Goal: Task Accomplishment & Management: Use online tool/utility

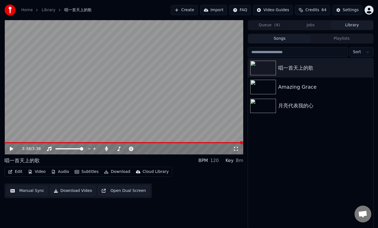
click at [352, 27] on button "Library" at bounding box center [351, 25] width 41 height 8
click at [287, 88] on div "Amazing Grace" at bounding box center [321, 87] width 87 height 8
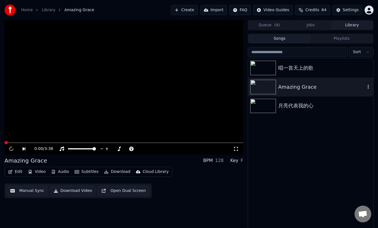
click at [287, 88] on div "Amazing Grace" at bounding box center [321, 87] width 87 height 8
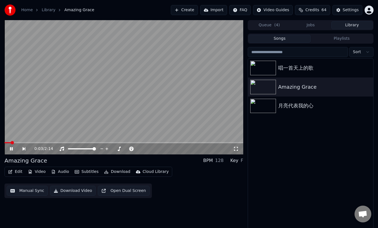
scroll to position [1, 0]
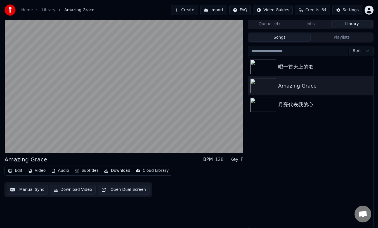
click at [18, 169] on button "Edit" at bounding box center [15, 171] width 19 height 8
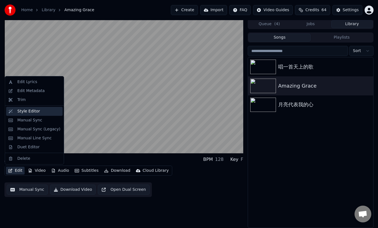
click at [29, 114] on div "Style Editor" at bounding box center [28, 112] width 23 height 6
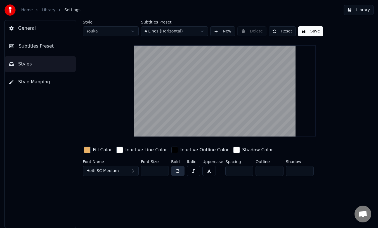
click at [41, 49] on span "Subtitles Preset" at bounding box center [36, 46] width 35 height 7
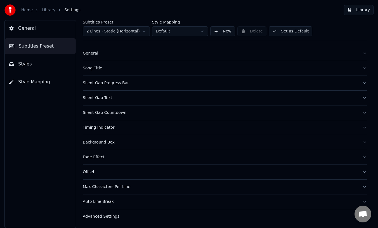
scroll to position [6, 0]
click at [88, 172] on div "Offset" at bounding box center [220, 172] width 275 height 6
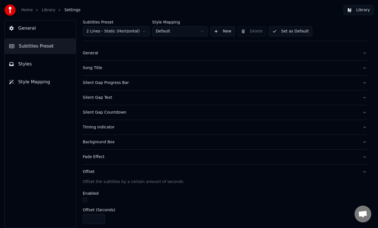
click at [87, 171] on div "Offset" at bounding box center [220, 172] width 275 height 6
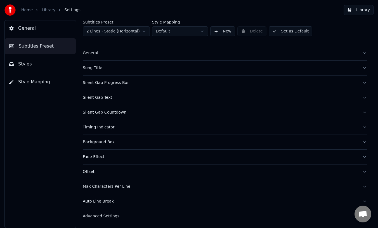
click at [20, 63] on span "Styles" at bounding box center [25, 64] width 14 height 7
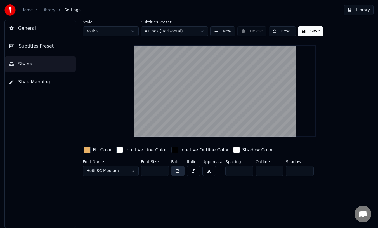
click at [29, 27] on span "General" at bounding box center [27, 28] width 18 height 7
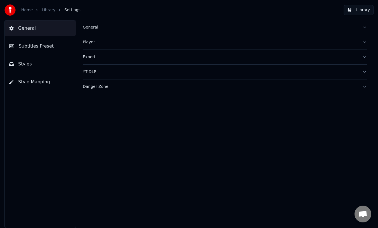
click at [88, 28] on div "General" at bounding box center [220, 28] width 275 height 6
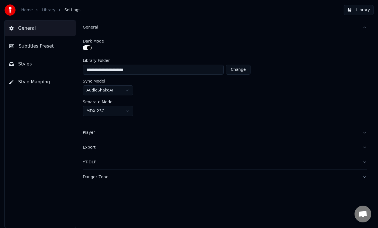
click at [31, 45] on span "Subtitles Preset" at bounding box center [36, 46] width 35 height 7
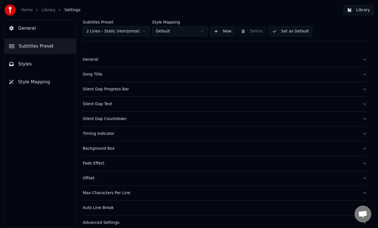
click at [93, 77] on div "Song Title" at bounding box center [220, 75] width 275 height 6
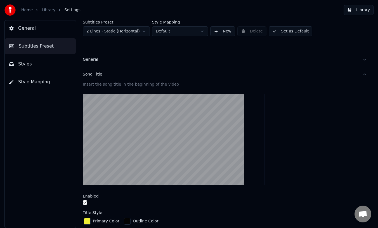
click at [93, 76] on div "Song Title" at bounding box center [220, 75] width 275 height 6
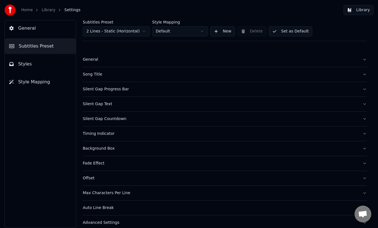
click at [95, 105] on div "Silent Gap Text" at bounding box center [220, 104] width 275 height 6
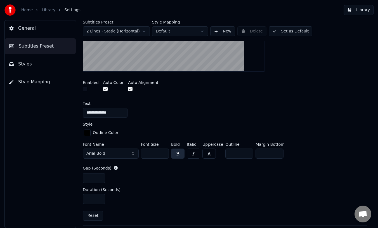
scroll to position [142, 0]
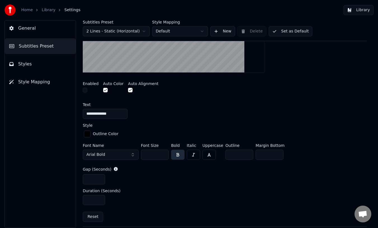
click at [89, 125] on label "Style" at bounding box center [88, 125] width 10 height 4
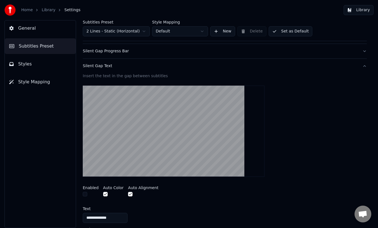
scroll to position [37, 0]
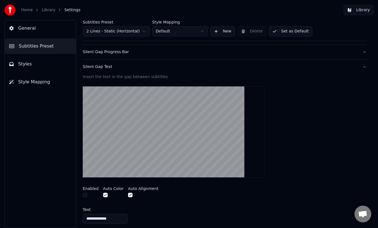
click at [27, 65] on span "Styles" at bounding box center [25, 64] width 14 height 7
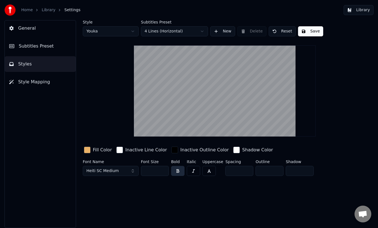
scroll to position [0, 0]
click at [359, 10] on button "Library" at bounding box center [359, 10] width 30 height 10
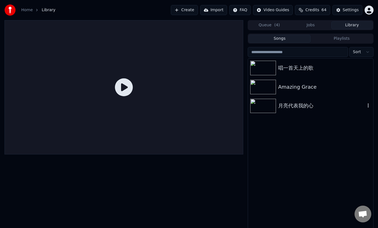
click at [288, 106] on div "月亮代表我的心" at bounding box center [321, 106] width 87 height 8
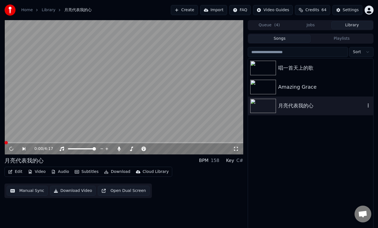
click at [288, 106] on div "月亮代表我的心" at bounding box center [321, 106] width 87 height 8
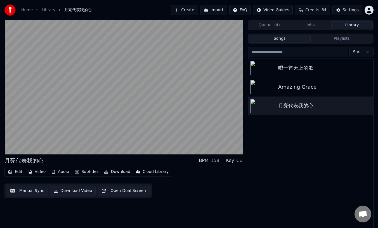
click at [89, 173] on button "Subtitles" at bounding box center [86, 172] width 28 height 8
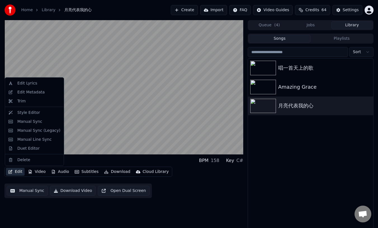
click at [16, 172] on button "Edit" at bounding box center [15, 172] width 19 height 8
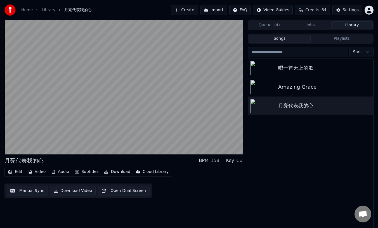
click at [18, 171] on button "Edit" at bounding box center [15, 172] width 19 height 8
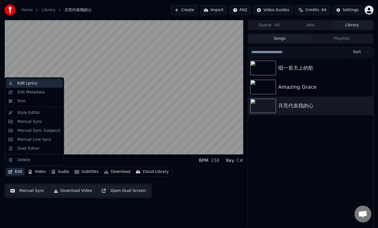
click at [29, 84] on div "Edit Lyrics" at bounding box center [27, 84] width 20 height 6
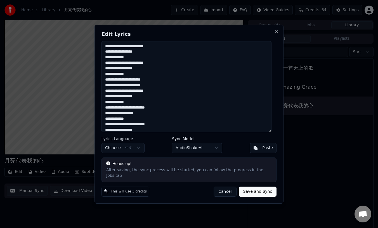
click at [223, 188] on button "Cancel" at bounding box center [225, 191] width 23 height 10
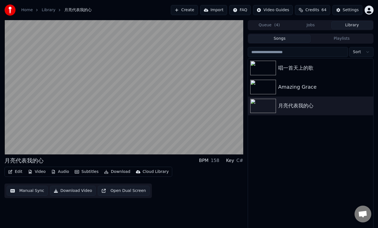
click at [15, 172] on button "Edit" at bounding box center [15, 172] width 19 height 8
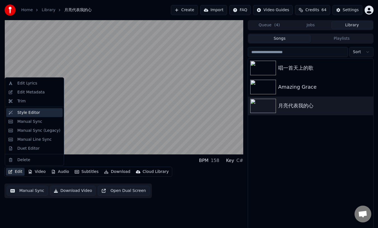
click at [21, 112] on div "Style Editor" at bounding box center [28, 113] width 23 height 6
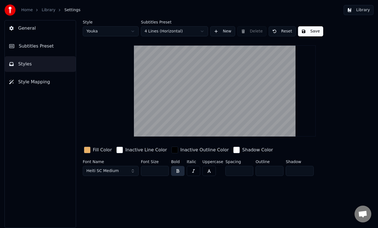
click at [202, 30] on html "Home Library Settings Library General Subtitles Preset Styles Style Mapping Sty…" at bounding box center [189, 114] width 378 height 228
click at [36, 47] on span "Subtitles Preset" at bounding box center [36, 46] width 35 height 7
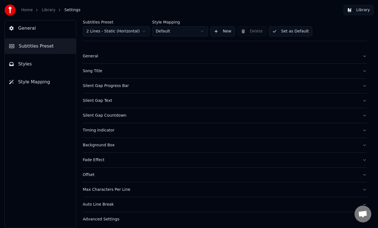
scroll to position [6, 0]
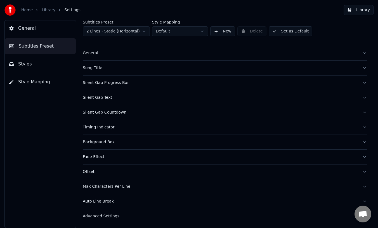
click at [89, 171] on div "Offset" at bounding box center [220, 172] width 275 height 6
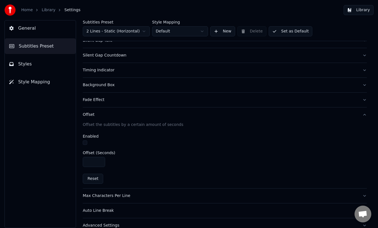
scroll to position [72, 0]
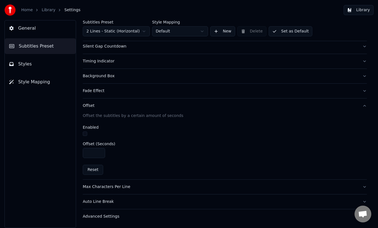
click at [89, 128] on label "Enabled" at bounding box center [91, 127] width 16 height 4
click at [91, 105] on div "Offset" at bounding box center [220, 106] width 275 height 6
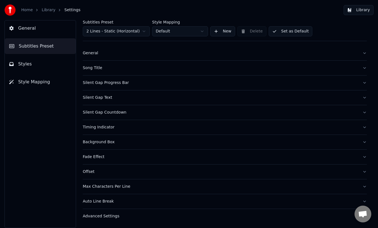
scroll to position [6, 0]
click at [104, 202] on div "Auto Line Break" at bounding box center [220, 202] width 275 height 6
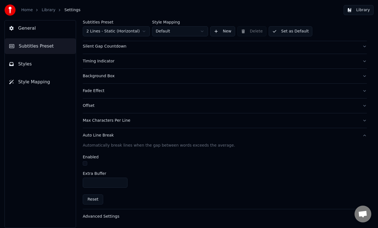
click at [114, 157] on div "Enabled" at bounding box center [225, 157] width 284 height 4
click at [100, 134] on div "Auto Line Break" at bounding box center [220, 136] width 275 height 6
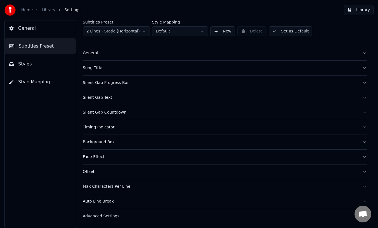
scroll to position [0, 0]
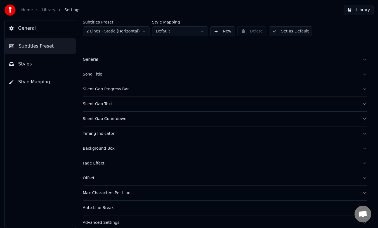
click at [99, 103] on div "Silent Gap Text" at bounding box center [220, 104] width 275 height 6
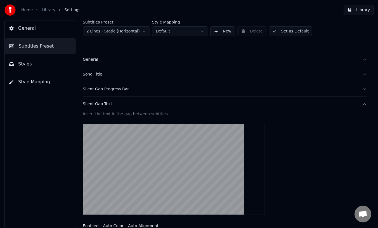
click at [98, 105] on div "Silent Gap Text" at bounding box center [220, 104] width 275 height 6
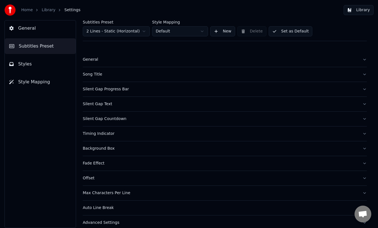
click at [107, 120] on div "Silent Gap Countdown" at bounding box center [220, 119] width 275 height 6
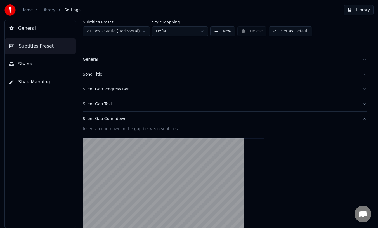
click at [100, 119] on div "Silent Gap Countdown" at bounding box center [220, 119] width 275 height 6
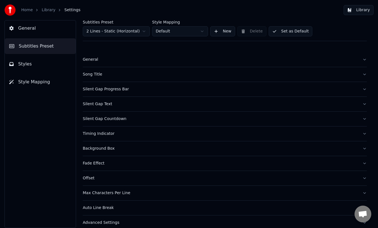
scroll to position [6, 0]
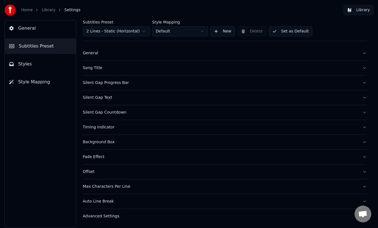
click at [95, 128] on div "Timing Indicator" at bounding box center [220, 127] width 275 height 6
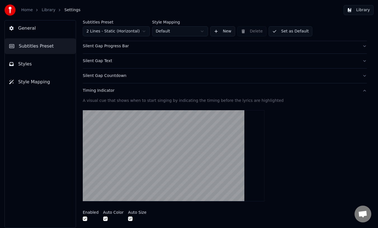
scroll to position [44, 0]
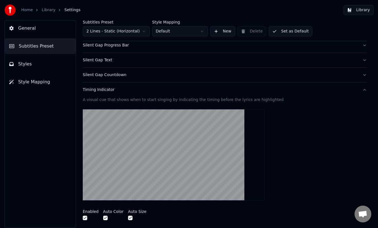
click at [104, 90] on div "Timing Indicator" at bounding box center [220, 90] width 275 height 6
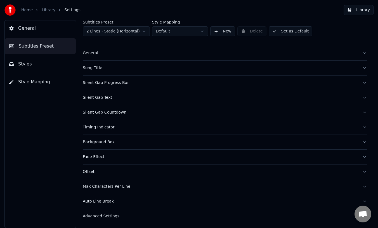
click at [103, 201] on div "Auto Line Break" at bounding box center [220, 202] width 275 height 6
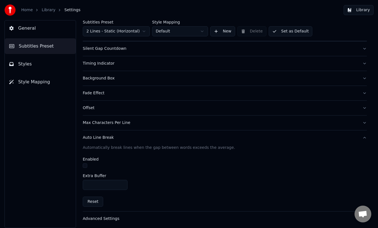
scroll to position [72, 0]
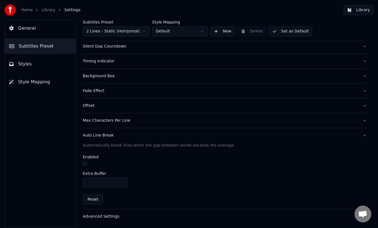
click at [100, 135] on div "Auto Line Break" at bounding box center [220, 136] width 275 height 6
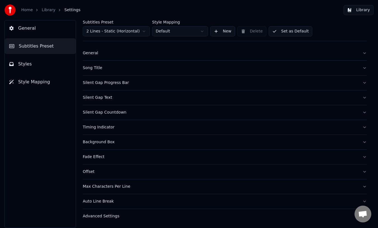
scroll to position [6, 0]
click at [108, 188] on div "Max Characters Per Line" at bounding box center [220, 187] width 275 height 6
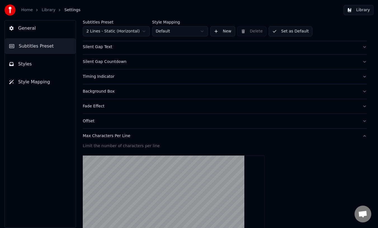
scroll to position [0, 0]
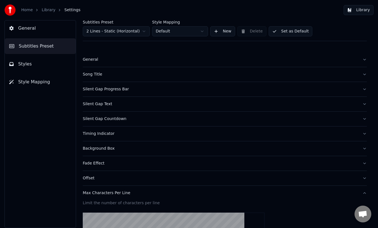
click at [102, 194] on div "Max Characters Per Line" at bounding box center [220, 193] width 275 height 6
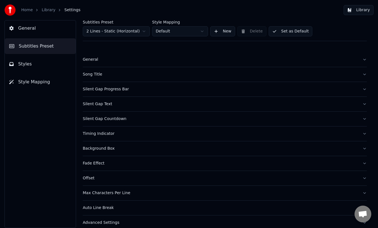
click at [23, 65] on span "Styles" at bounding box center [25, 64] width 14 height 7
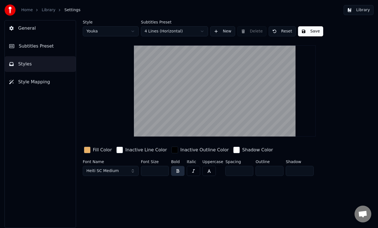
click at [196, 32] on html "Home Library Settings Library General Subtitles Preset Styles Style Mapping Sty…" at bounding box center [189, 114] width 378 height 228
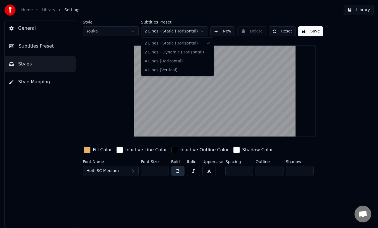
click at [194, 31] on html "Home Library Settings Library General Subtitles Preset Styles Style Mapping Sty…" at bounding box center [189, 114] width 378 height 228
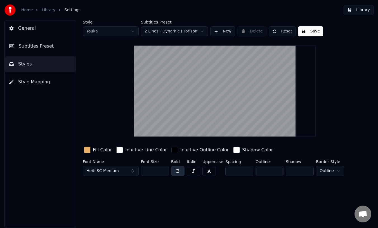
click at [119, 150] on div "button" at bounding box center [119, 150] width 7 height 7
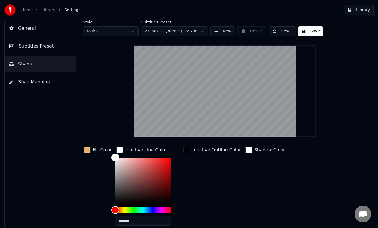
click at [214, 148] on div "Inactive Outline Color" at bounding box center [216, 150] width 48 height 7
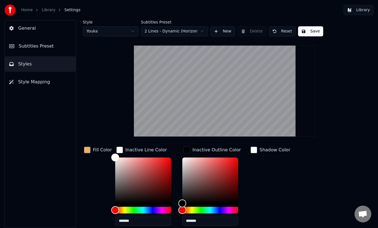
click at [260, 150] on div "Shadow Color" at bounding box center [275, 150] width 31 height 7
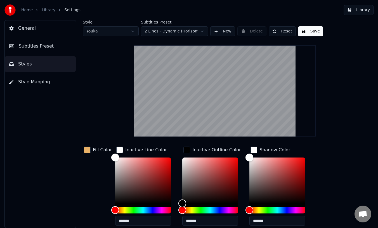
click at [98, 149] on div "Fill Color" at bounding box center [102, 150] width 19 height 7
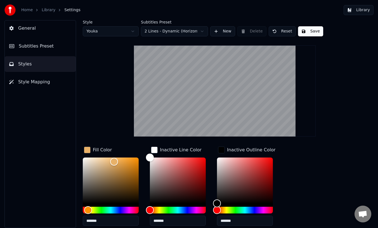
click at [32, 65] on button "Styles" at bounding box center [40, 64] width 71 height 16
click at [34, 84] on span "Style Mapping" at bounding box center [34, 82] width 32 height 7
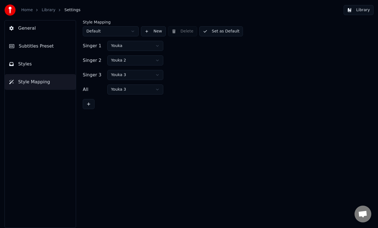
click at [29, 28] on span "General" at bounding box center [27, 28] width 18 height 7
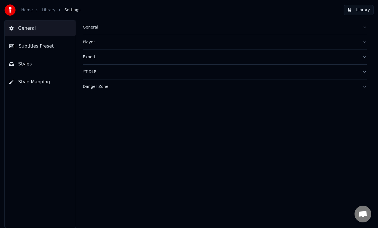
click at [30, 45] on span "Subtitles Preset" at bounding box center [36, 46] width 35 height 7
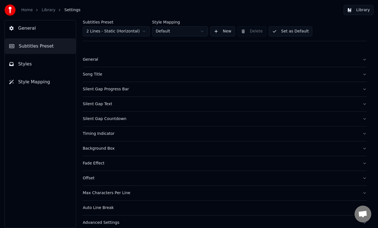
click at [103, 89] on div "Silent Gap Progress Bar" at bounding box center [220, 89] width 275 height 6
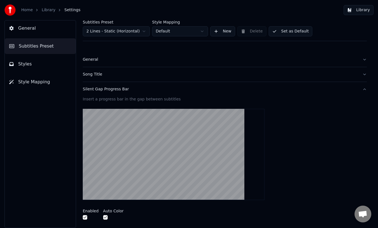
click at [114, 88] on div "Silent Gap Progress Bar" at bounding box center [220, 89] width 275 height 6
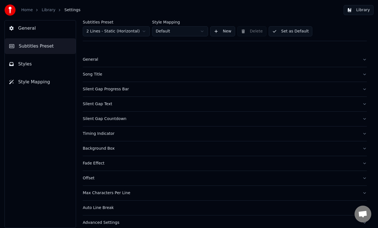
click at [101, 147] on div "Background Box" at bounding box center [220, 149] width 275 height 6
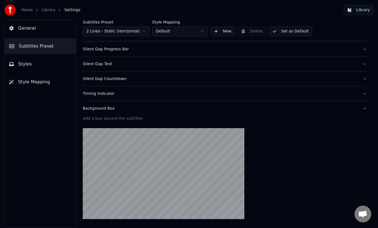
scroll to position [37, 0]
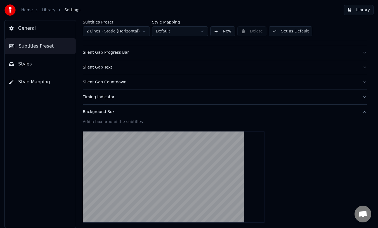
click at [108, 111] on div "Background Box" at bounding box center [220, 112] width 275 height 6
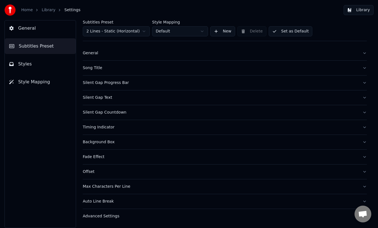
click at [96, 155] on div "Fade Effect" at bounding box center [220, 157] width 275 height 6
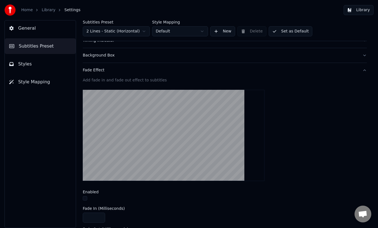
scroll to position [91, 0]
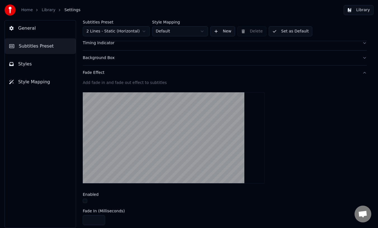
click at [100, 72] on div "Fade Effect" at bounding box center [220, 73] width 275 height 6
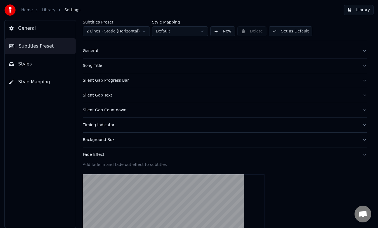
scroll to position [6, 0]
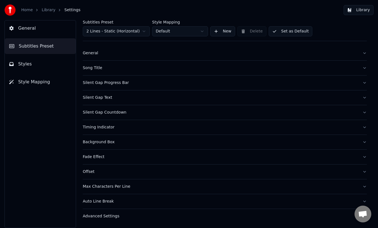
click at [92, 171] on div "Offset" at bounding box center [220, 172] width 275 height 6
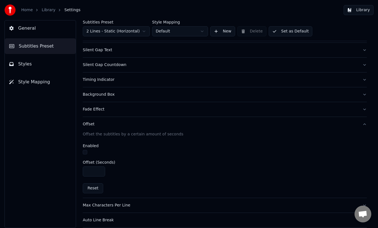
scroll to position [72, 0]
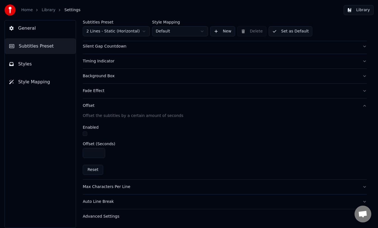
click at [91, 108] on div "Offset" at bounding box center [220, 106] width 275 height 6
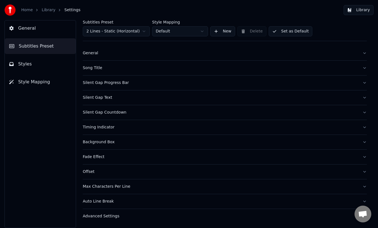
click at [28, 28] on span "General" at bounding box center [27, 28] width 18 height 7
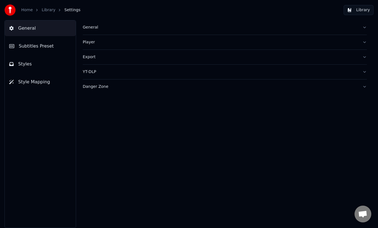
click at [93, 28] on div "General" at bounding box center [220, 28] width 275 height 6
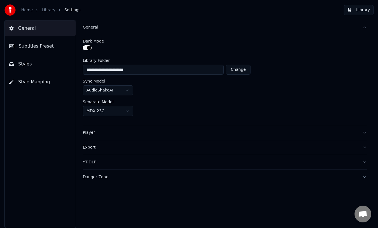
click at [93, 28] on div "General" at bounding box center [220, 28] width 275 height 6
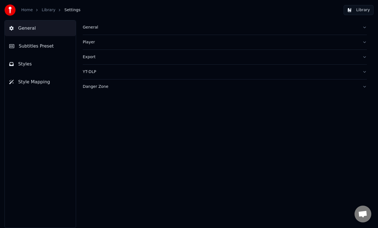
click at [91, 41] on div "Player" at bounding box center [220, 42] width 275 height 6
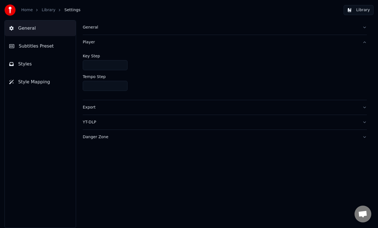
click at [92, 42] on div "Player" at bounding box center [220, 42] width 275 height 6
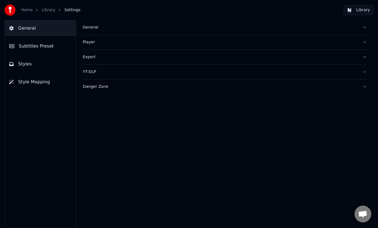
click at [93, 57] on div "Export" at bounding box center [220, 57] width 275 height 6
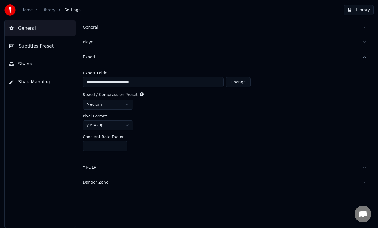
click at [93, 57] on div "Export" at bounding box center [220, 57] width 275 height 6
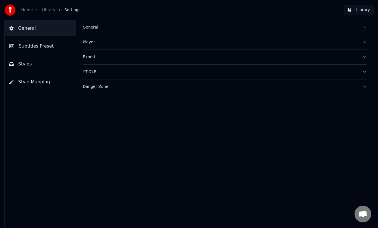
click at [39, 82] on span "Style Mapping" at bounding box center [34, 82] width 32 height 7
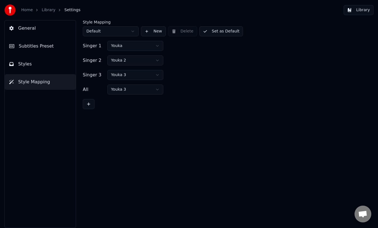
click at [24, 29] on span "General" at bounding box center [27, 28] width 18 height 7
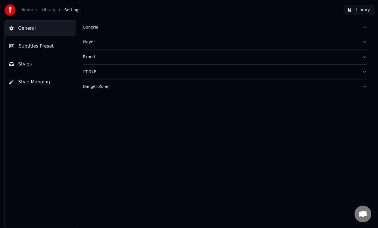
click at [27, 9] on link "Home" at bounding box center [26, 10] width 11 height 6
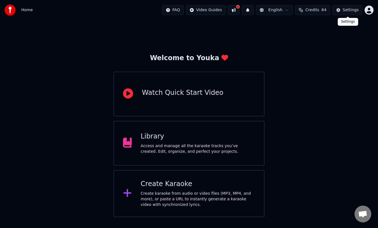
click at [342, 10] on button "Settings" at bounding box center [347, 10] width 30 height 10
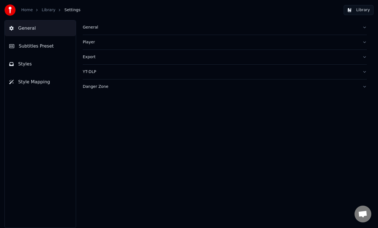
click at [43, 47] on span "Subtitles Preset" at bounding box center [36, 46] width 35 height 7
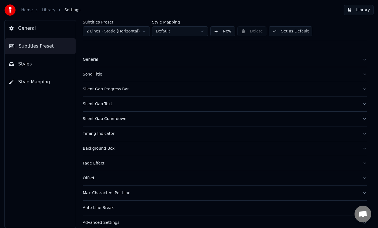
click at [99, 103] on div "Silent Gap Text" at bounding box center [220, 104] width 275 height 6
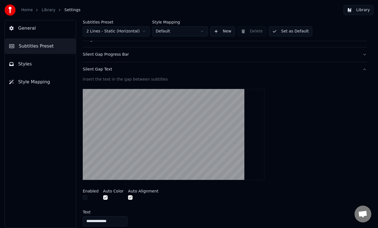
scroll to position [34, 0]
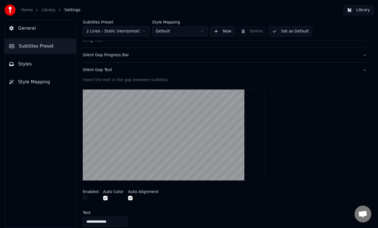
click at [107, 71] on div "Silent Gap Text" at bounding box center [220, 70] width 275 height 6
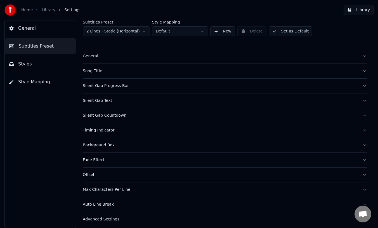
scroll to position [0, 0]
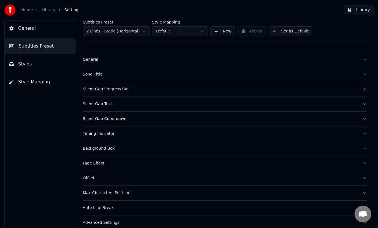
click at [27, 65] on span "Styles" at bounding box center [25, 64] width 14 height 7
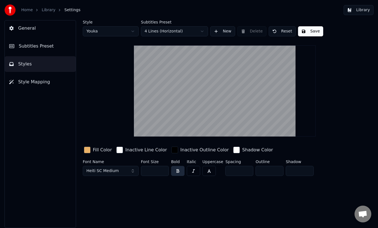
click at [194, 32] on html "Home Library Settings Library General Subtitles Preset Styles Style Mapping Sty…" at bounding box center [189, 114] width 378 height 228
click at [310, 32] on button "Save" at bounding box center [310, 31] width 25 height 10
click at [33, 81] on span "Style Mapping" at bounding box center [34, 82] width 32 height 7
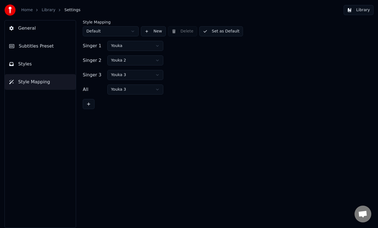
click at [25, 65] on span "Styles" at bounding box center [25, 64] width 14 height 7
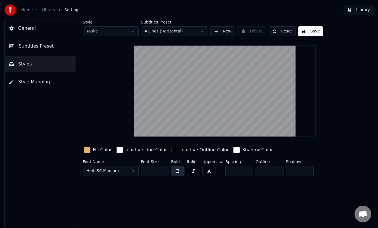
click at [26, 46] on span "Subtitles Preset" at bounding box center [36, 46] width 35 height 7
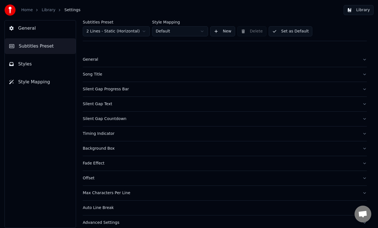
click at [25, 29] on span "General" at bounding box center [27, 28] width 18 height 7
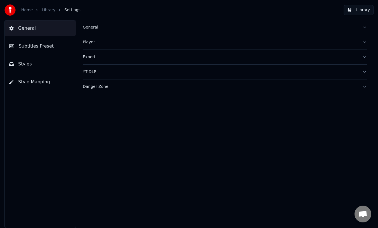
click at [28, 10] on link "Home" at bounding box center [26, 10] width 11 height 6
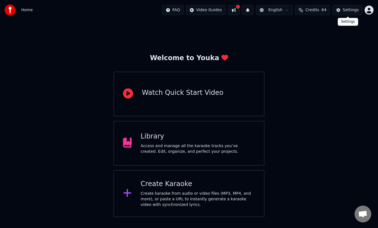
click at [348, 8] on div "Settings" at bounding box center [351, 10] width 16 height 6
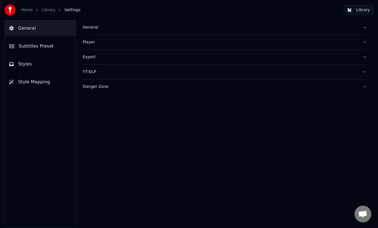
click at [41, 47] on span "Subtitles Preset" at bounding box center [36, 46] width 35 height 7
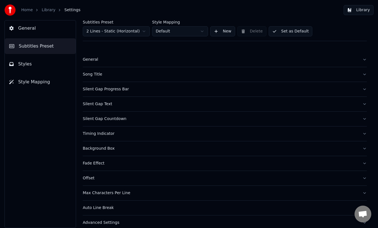
click at [92, 89] on div "Silent Gap Progress Bar" at bounding box center [220, 89] width 275 height 6
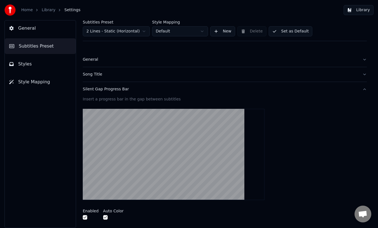
click at [92, 89] on div "Silent Gap Progress Bar" at bounding box center [220, 89] width 275 height 6
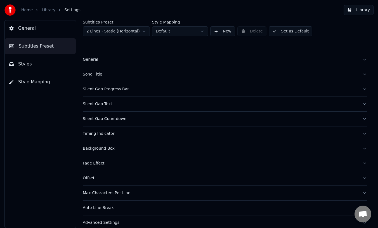
scroll to position [6, 0]
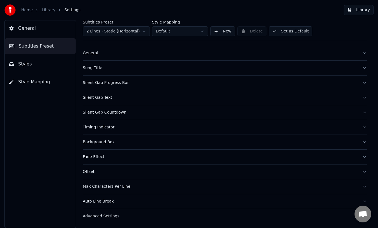
click at [93, 216] on div "Advanced Settings" at bounding box center [220, 216] width 275 height 6
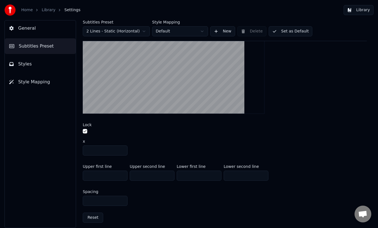
scroll to position [223, 0]
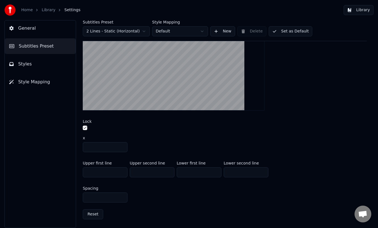
click at [96, 196] on input "***" at bounding box center [105, 197] width 45 height 10
click at [94, 197] on input "***" at bounding box center [105, 197] width 45 height 10
drag, startPoint x: 86, startPoint y: 197, endPoint x: 96, endPoint y: 196, distance: 10.4
click at [96, 196] on input "***" at bounding box center [105, 197] width 45 height 10
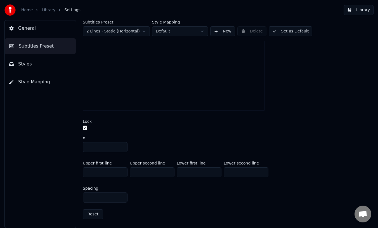
type input "***"
type input "*"
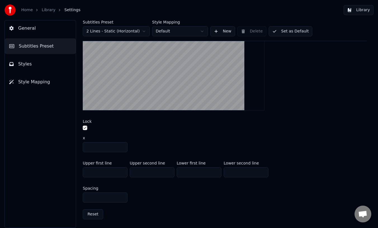
type input "***"
type input "**"
type input "***"
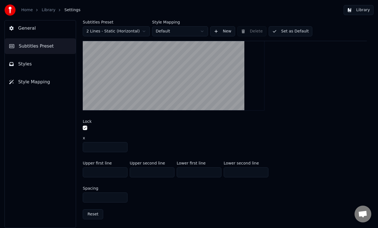
type input "***"
click at [183, 199] on div "Spacing ***" at bounding box center [225, 194] width 284 height 25
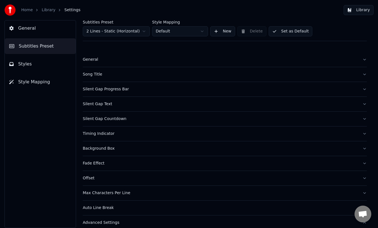
scroll to position [0, 0]
click at [29, 28] on span "General" at bounding box center [27, 28] width 18 height 7
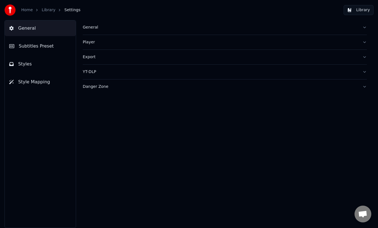
click at [48, 10] on link "Library" at bounding box center [49, 10] width 14 height 6
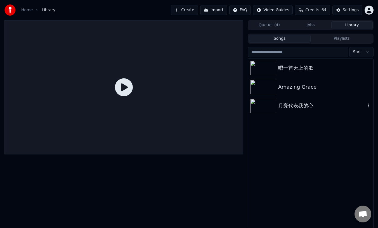
click at [281, 105] on div "月亮代表我的心" at bounding box center [321, 106] width 87 height 8
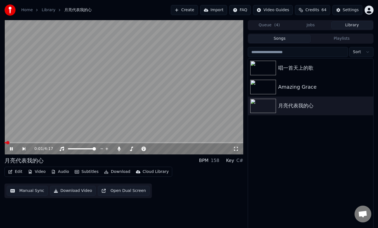
click at [64, 141] on video at bounding box center [123, 87] width 239 height 134
click at [36, 142] on span at bounding box center [123, 142] width 239 height 1
click at [17, 171] on button "Edit" at bounding box center [15, 172] width 19 height 8
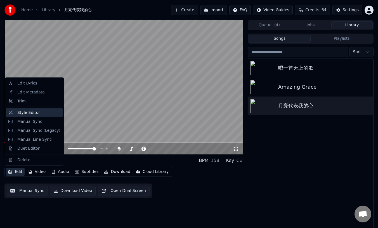
click at [28, 112] on div "Style Editor" at bounding box center [28, 113] width 23 height 6
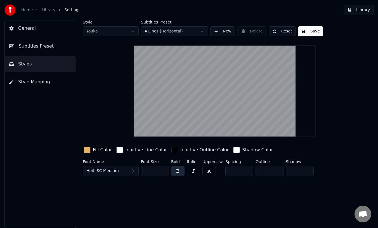
click at [201, 30] on html "Home Library Settings Library General Subtitles Preset Styles Style Mapping Sty…" at bounding box center [189, 114] width 378 height 228
click at [311, 32] on button "Save" at bounding box center [310, 31] width 25 height 10
click at [367, 9] on button "Library" at bounding box center [359, 10] width 30 height 10
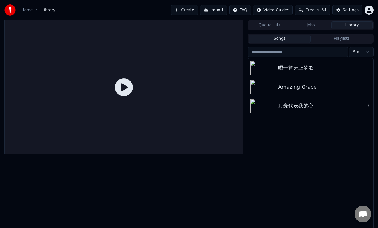
click at [289, 106] on div "月亮代表我的心" at bounding box center [321, 106] width 87 height 8
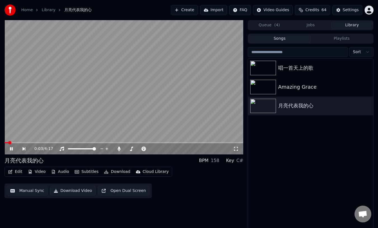
click at [47, 143] on span at bounding box center [123, 142] width 239 height 1
click at [64, 142] on span at bounding box center [123, 142] width 239 height 1
click at [77, 141] on video at bounding box center [123, 87] width 239 height 134
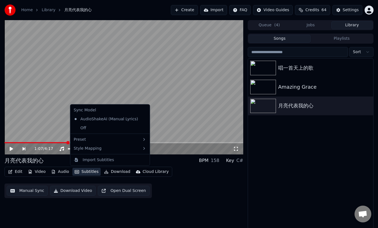
click at [84, 173] on button "Subtitles" at bounding box center [86, 172] width 28 height 8
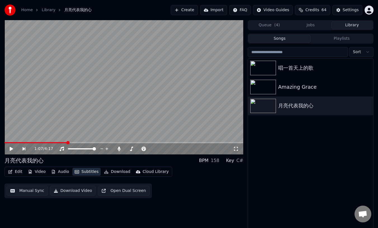
click at [84, 172] on button "Subtitles" at bounding box center [86, 172] width 28 height 8
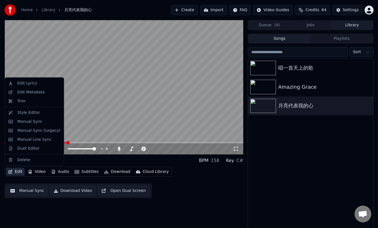
click at [16, 172] on button "Edit" at bounding box center [15, 172] width 19 height 8
click at [30, 92] on div "Edit Metadata" at bounding box center [30, 92] width 27 height 6
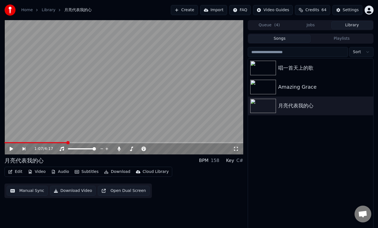
click at [16, 171] on button "Edit" at bounding box center [15, 172] width 19 height 8
click at [15, 174] on button "Edit" at bounding box center [15, 172] width 19 height 8
click at [16, 172] on button "Edit" at bounding box center [15, 172] width 19 height 8
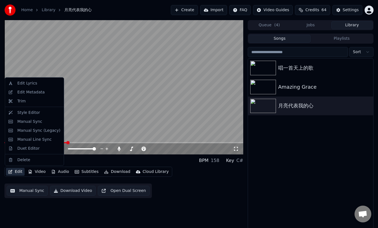
click at [20, 173] on button "Edit" at bounding box center [15, 172] width 19 height 8
click at [19, 173] on button "Edit" at bounding box center [15, 172] width 19 height 8
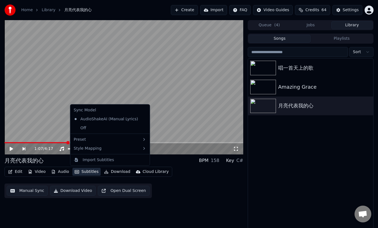
click at [189, 176] on div "Edit Video Audio Subtitles Download Cloud Library Manual Sync Download Video Op…" at bounding box center [123, 182] width 239 height 31
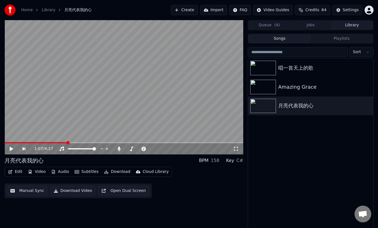
click at [14, 172] on button "Edit" at bounding box center [15, 172] width 19 height 8
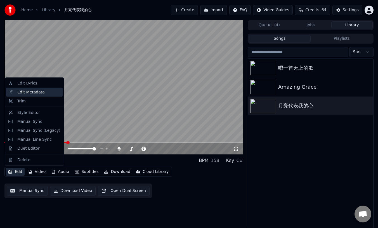
click at [23, 93] on div "Edit Metadata" at bounding box center [30, 92] width 27 height 6
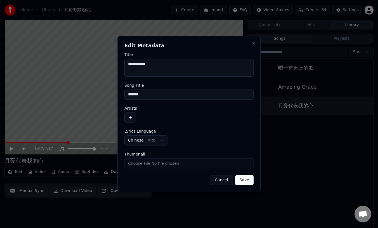
click at [245, 180] on button "Save" at bounding box center [244, 180] width 18 height 10
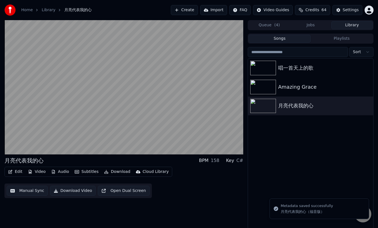
click at [16, 172] on button "Edit" at bounding box center [15, 172] width 19 height 8
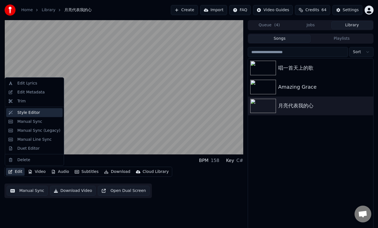
click at [24, 114] on div "Style Editor" at bounding box center [28, 113] width 23 height 6
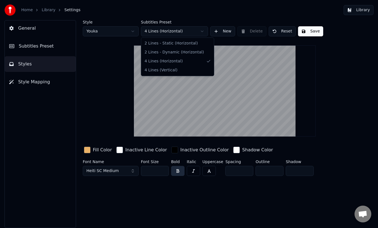
click at [202, 31] on html "Home Library Settings Library General Subtitles Preset Styles Style Mapping Sty…" at bounding box center [189, 114] width 378 height 228
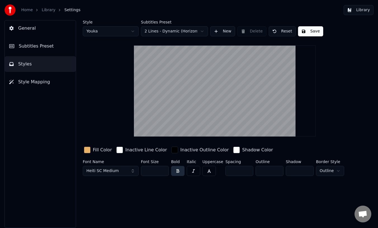
click at [312, 30] on button "Save" at bounding box center [310, 31] width 25 height 10
click at [311, 30] on button "Save" at bounding box center [310, 31] width 25 height 10
click at [27, 30] on span "General" at bounding box center [27, 28] width 18 height 7
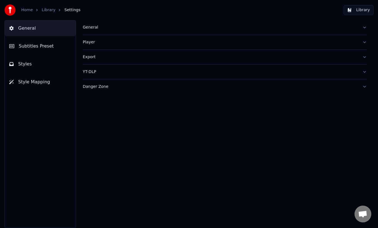
click at [26, 63] on span "Styles" at bounding box center [25, 64] width 14 height 7
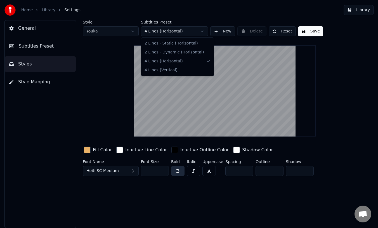
click at [201, 30] on html "Home Library Settings Library General Subtitles Preset Styles Style Mapping Sty…" at bounding box center [189, 114] width 378 height 228
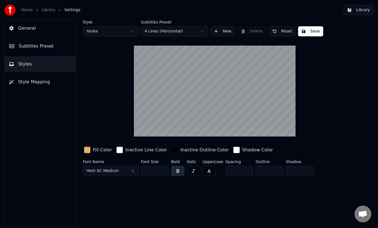
click at [199, 32] on html "Home Library Settings Library General Subtitles Preset Styles Style Mapping Sty…" at bounding box center [189, 114] width 378 height 228
click at [310, 29] on button "Save" at bounding box center [310, 31] width 25 height 10
click at [310, 32] on button "Done" at bounding box center [311, 31] width 26 height 10
click at [71, 9] on span "Settings" at bounding box center [72, 10] width 16 height 6
click at [21, 30] on span "General" at bounding box center [27, 28] width 18 height 7
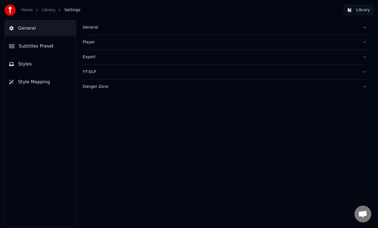
click at [44, 11] on link "Library" at bounding box center [49, 10] width 14 height 6
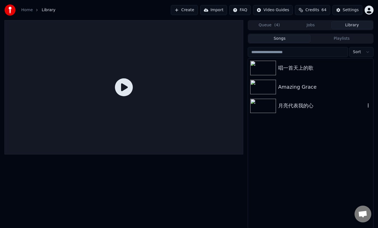
click at [287, 105] on div "月亮代表我的心" at bounding box center [321, 106] width 87 height 8
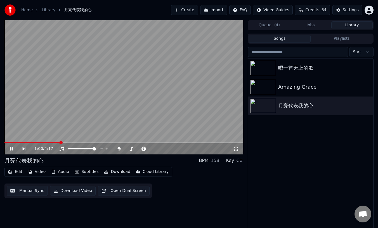
click at [60, 142] on span at bounding box center [123, 142] width 239 height 1
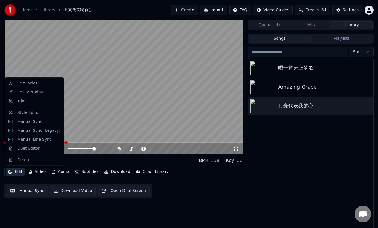
click at [17, 173] on button "Edit" at bounding box center [15, 172] width 19 height 8
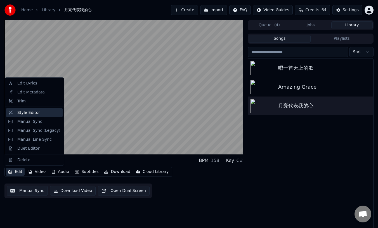
click at [34, 112] on div "Style Editor" at bounding box center [28, 113] width 23 height 6
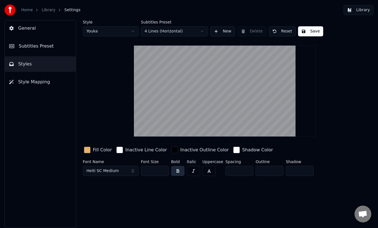
click at [38, 45] on span "Subtitles Preset" at bounding box center [36, 46] width 35 height 7
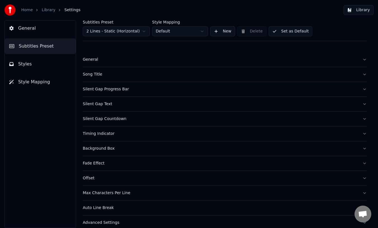
click at [36, 62] on button "Styles" at bounding box center [40, 64] width 71 height 16
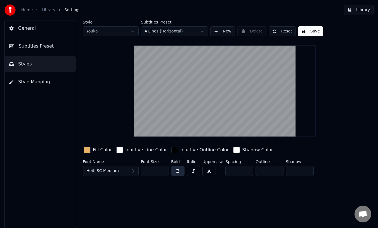
click at [202, 30] on html "Home Library Settings Library General Subtitles Preset Styles Style Mapping Sty…" at bounding box center [189, 114] width 378 height 228
click at [306, 29] on button "Save" at bounding box center [310, 31] width 25 height 10
click at [313, 30] on button "Done" at bounding box center [311, 31] width 26 height 10
click at [29, 45] on span "Subtitles Preset" at bounding box center [36, 46] width 35 height 7
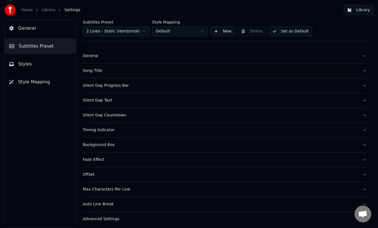
scroll to position [6, 0]
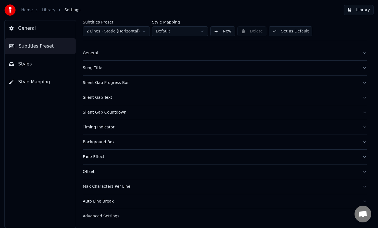
click at [105, 188] on div "Max Characters Per Line" at bounding box center [220, 187] width 275 height 6
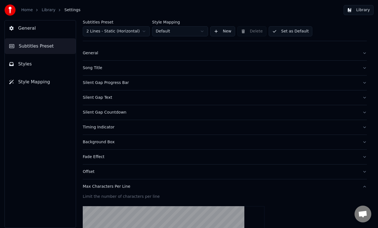
click at [105, 188] on div "Max Characters Per Line" at bounding box center [220, 187] width 275 height 6
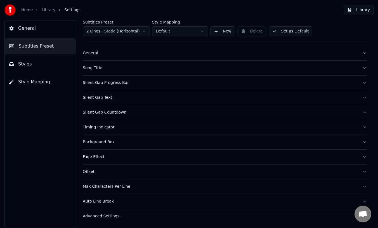
click at [36, 46] on span "Subtitles Preset" at bounding box center [36, 46] width 35 height 7
click at [87, 53] on div "General" at bounding box center [220, 53] width 275 height 6
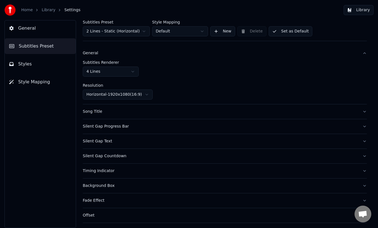
click at [96, 54] on div "General" at bounding box center [220, 53] width 275 height 6
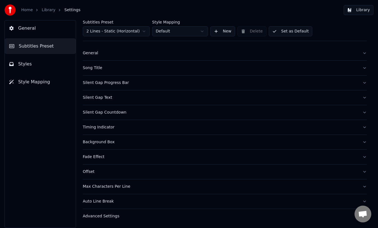
click at [34, 61] on button "Styles" at bounding box center [40, 64] width 71 height 16
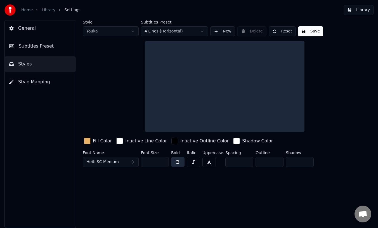
scroll to position [0, 0]
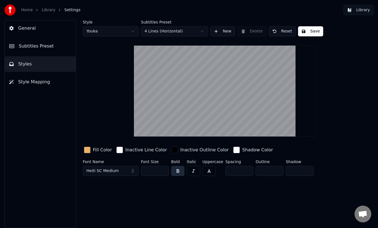
click at [28, 46] on span "Subtitles Preset" at bounding box center [36, 46] width 35 height 7
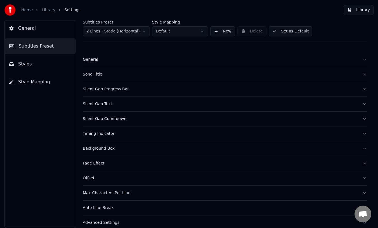
click at [102, 104] on div "Silent Gap Text" at bounding box center [220, 104] width 275 height 6
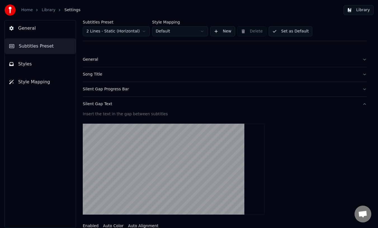
click at [104, 104] on div "Silent Gap Text" at bounding box center [220, 104] width 275 height 6
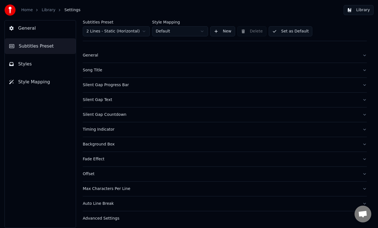
scroll to position [6, 0]
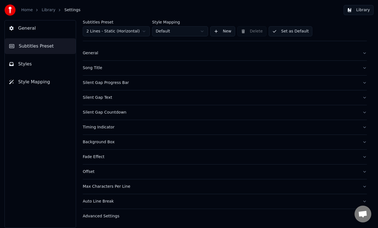
click at [105, 216] on div "Advanced Settings" at bounding box center [220, 216] width 275 height 6
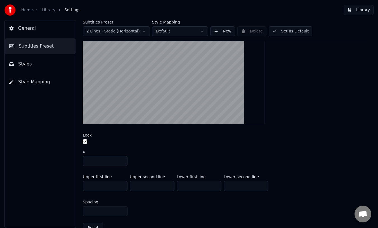
scroll to position [223, 0]
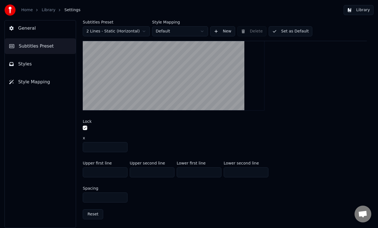
click at [94, 199] on input "***" at bounding box center [105, 197] width 45 height 10
type input "***"
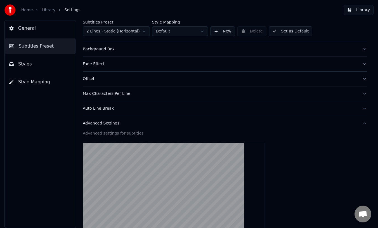
scroll to position [98, 0]
type input "***"
click at [47, 10] on link "Library" at bounding box center [49, 10] width 14 height 6
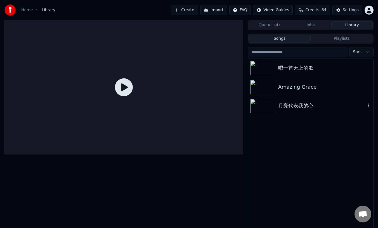
click at [298, 107] on div "月亮代表我的心" at bounding box center [321, 106] width 87 height 8
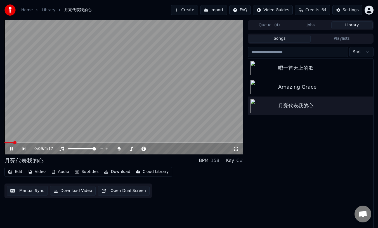
click at [62, 142] on video at bounding box center [123, 87] width 239 height 134
click at [50, 142] on div "Instrumental Instrumental" at bounding box center [63, 140] width 28 height 8
click at [82, 141] on div "100 100" at bounding box center [87, 140] width 13 height 8
click at [28, 142] on video at bounding box center [123, 87] width 239 height 134
click at [34, 142] on video at bounding box center [123, 87] width 239 height 134
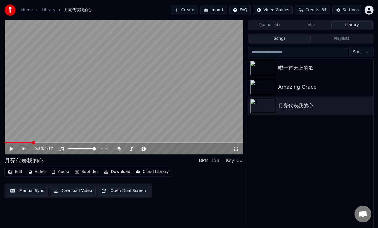
click at [32, 142] on span at bounding box center [123, 142] width 239 height 1
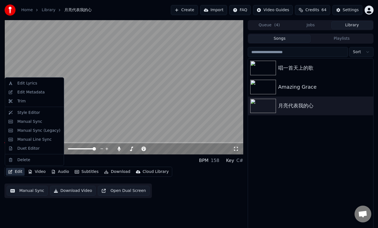
click at [17, 171] on button "Edit" at bounding box center [15, 172] width 19 height 8
click at [38, 93] on div "Edit Metadata" at bounding box center [30, 92] width 27 height 6
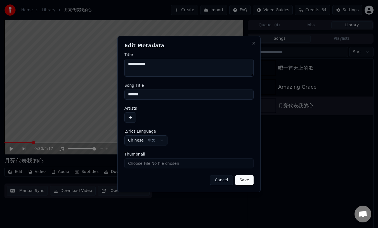
click at [214, 180] on button "Cancel" at bounding box center [221, 180] width 23 height 10
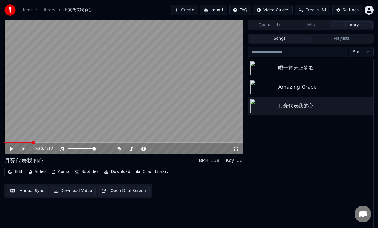
click at [16, 171] on button "Edit" at bounding box center [15, 172] width 19 height 8
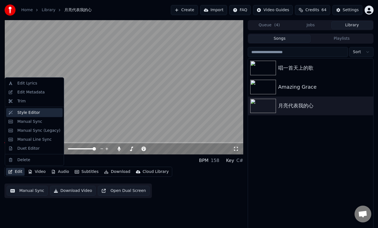
click at [30, 111] on div "Style Editor" at bounding box center [28, 113] width 23 height 6
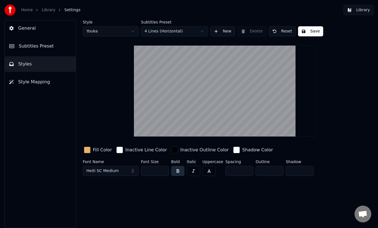
click at [201, 31] on html "Home Library Settings Library General Subtitles Preset Styles Style Mapping Sty…" at bounding box center [189, 114] width 378 height 228
click at [308, 34] on button "Save" at bounding box center [310, 31] width 25 height 10
click at [310, 28] on button "Done" at bounding box center [311, 31] width 26 height 10
click at [16, 25] on button "General" at bounding box center [40, 28] width 71 height 16
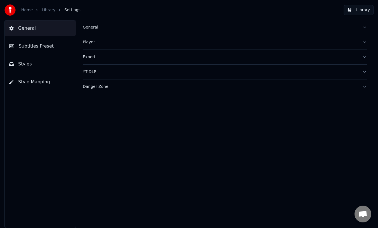
click at [16, 28] on button "General" at bounding box center [40, 28] width 71 height 16
click at [12, 45] on icon at bounding box center [11, 46] width 5 height 4
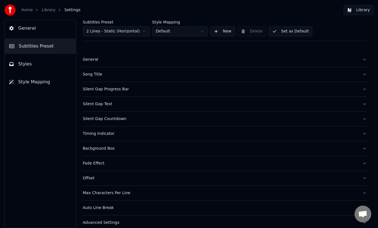
scroll to position [6, 0]
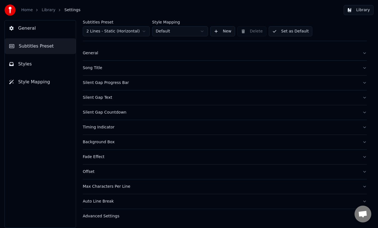
click at [26, 23] on button "General" at bounding box center [40, 28] width 71 height 16
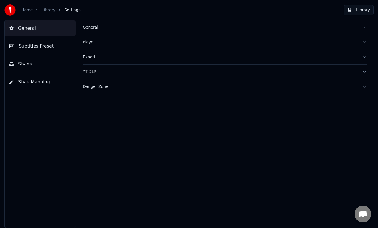
scroll to position [0, 0]
click at [38, 81] on span "Style Mapping" at bounding box center [34, 82] width 32 height 7
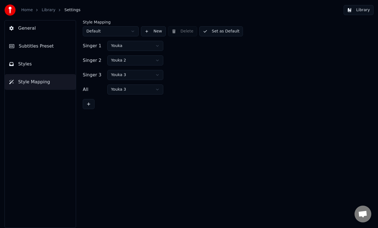
click at [46, 8] on link "Library" at bounding box center [49, 10] width 14 height 6
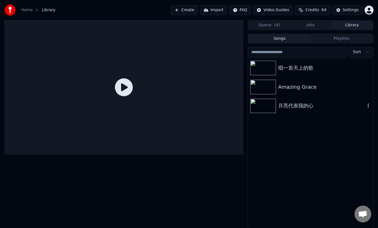
click at [300, 107] on div "月亮代表我的心" at bounding box center [321, 106] width 87 height 8
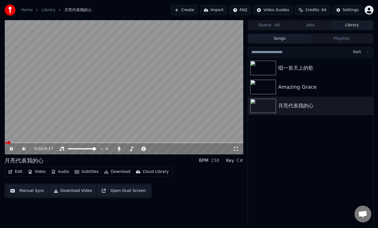
click at [19, 171] on button "Edit" at bounding box center [15, 172] width 19 height 8
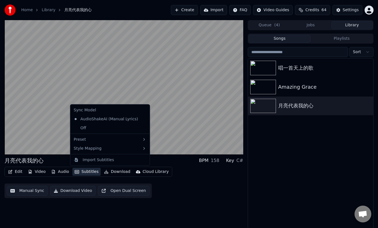
click at [234, 187] on div "Edit Video Audio Subtitles Download Cloud Library Manual Sync Download Video Op…" at bounding box center [123, 182] width 239 height 31
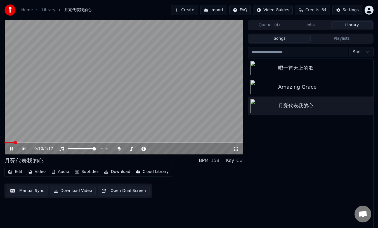
click at [16, 171] on button "Edit" at bounding box center [15, 172] width 19 height 8
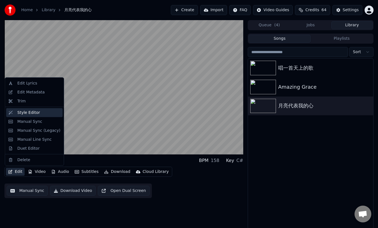
click at [27, 112] on div "Style Editor" at bounding box center [28, 113] width 23 height 6
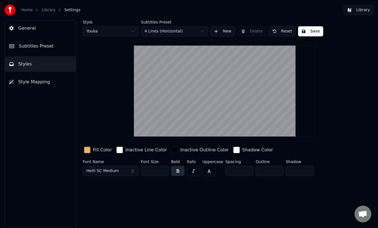
click at [174, 31] on html "Home Library Settings Library General Subtitles Preset Styles Style Mapping Sty…" at bounding box center [189, 114] width 378 height 228
click at [315, 29] on button "Save" at bounding box center [310, 31] width 25 height 10
click at [315, 29] on button "Done" at bounding box center [311, 31] width 26 height 10
click at [24, 28] on span "General" at bounding box center [27, 28] width 18 height 7
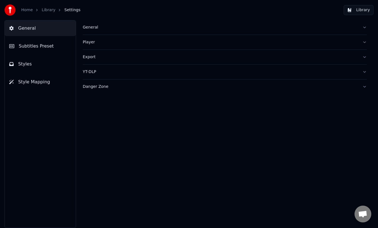
click at [23, 63] on span "Styles" at bounding box center [25, 64] width 14 height 7
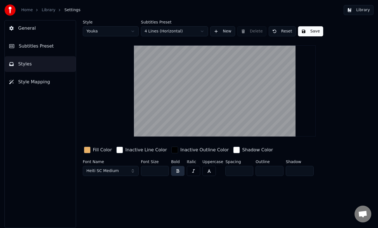
click at [18, 46] on button "Subtitles Preset" at bounding box center [40, 46] width 71 height 16
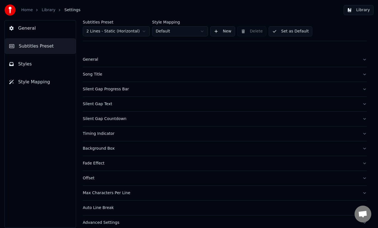
scroll to position [6, 0]
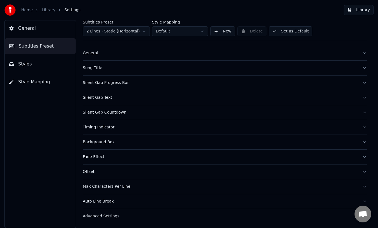
click at [23, 29] on span "General" at bounding box center [27, 28] width 18 height 7
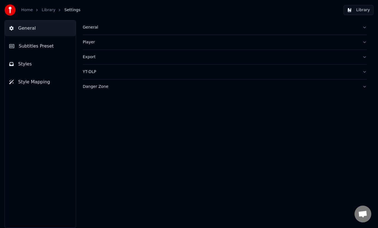
click at [13, 28] on icon at bounding box center [11, 28] width 4 height 4
click at [48, 9] on link "Library" at bounding box center [49, 10] width 14 height 6
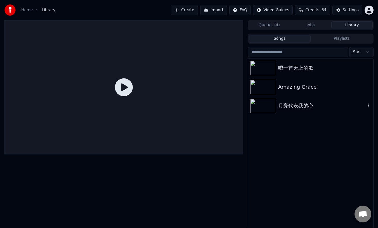
click at [276, 105] on div at bounding box center [264, 106] width 28 height 15
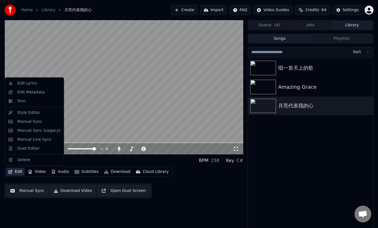
click at [16, 171] on button "Edit" at bounding box center [15, 172] width 19 height 8
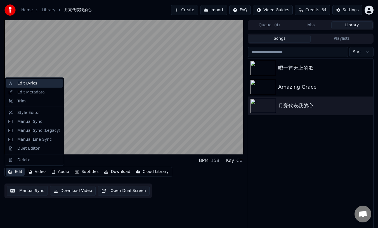
click at [27, 82] on div "Edit Lyrics" at bounding box center [27, 84] width 20 height 6
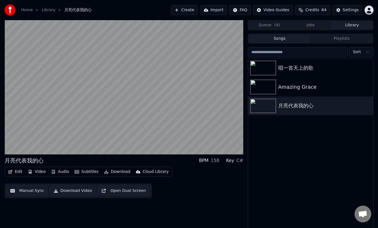
click at [17, 171] on button "Edit" at bounding box center [15, 172] width 19 height 8
click at [170, 210] on div "月亮代表我的心 BPM 158 Key C# Edit Video Audio Subtitles Download Cloud Library Manual…" at bounding box center [123, 124] width 239 height 209
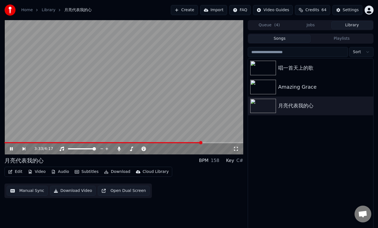
click at [11, 149] on icon at bounding box center [15, 149] width 13 height 4
